Goal: Task Accomplishment & Management: Use online tool/utility

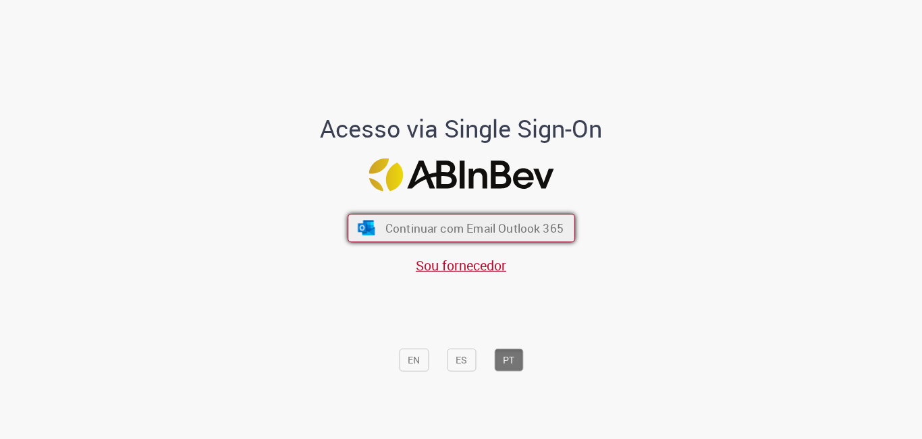
click at [477, 229] on span "Continuar com Email Outlook 365" at bounding box center [474, 228] width 178 height 16
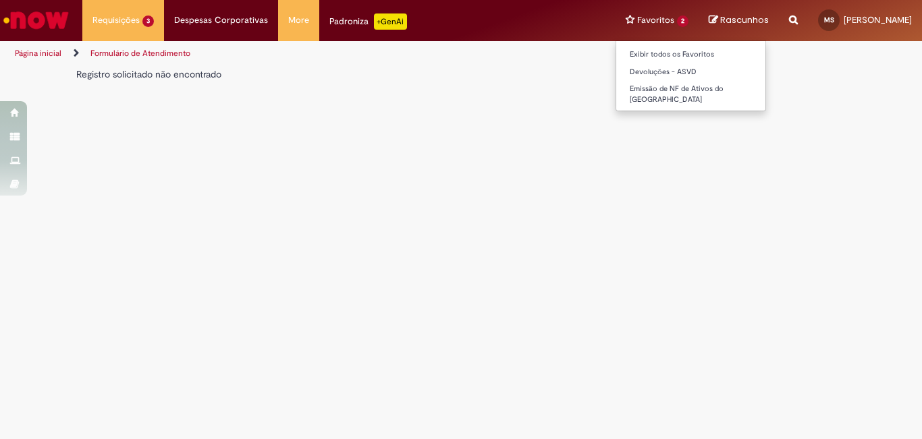
click at [615, 10] on li "Favoritos 2 Exibir todos os Favoritos Devoluções - ASVD Emissão de NF de Ativos…" at bounding box center [656, 20] width 83 height 40
